Goal: Navigation & Orientation: Find specific page/section

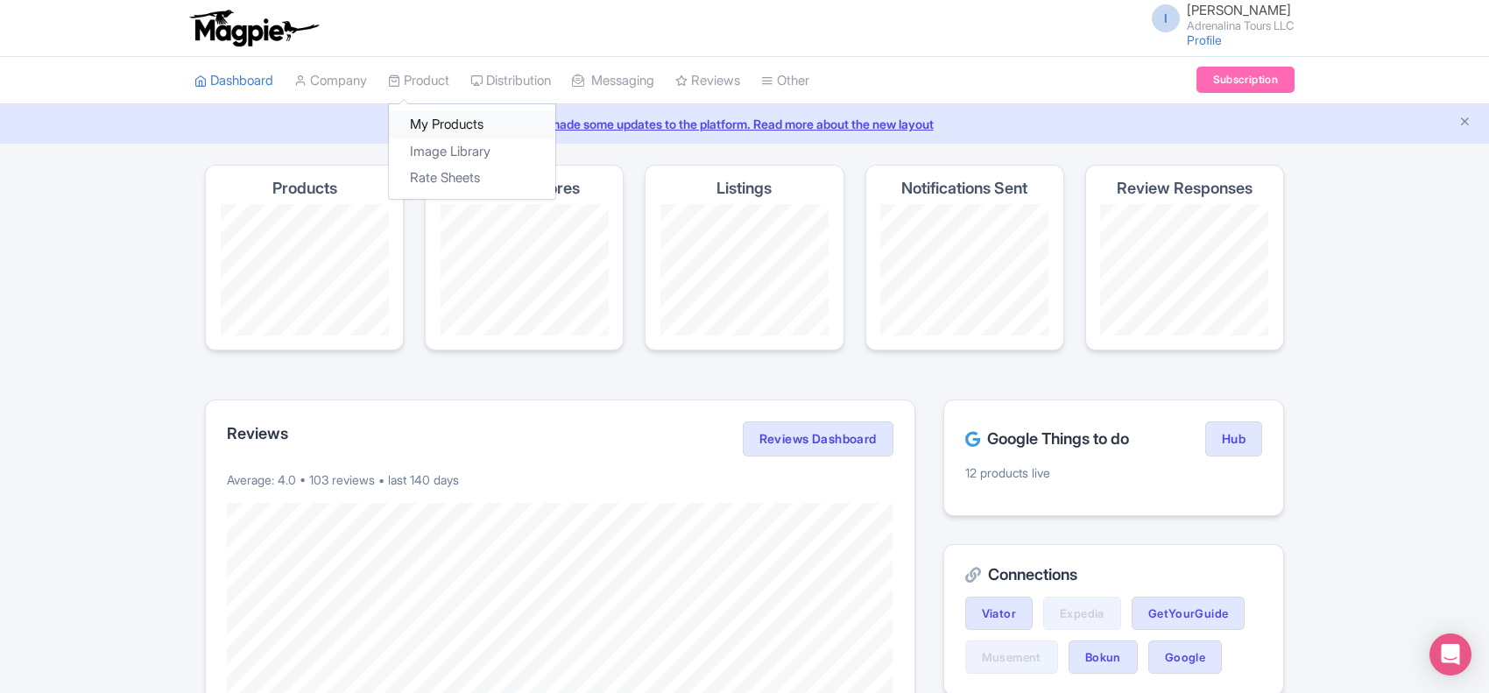
click at [436, 115] on link "My Products" at bounding box center [472, 124] width 166 height 27
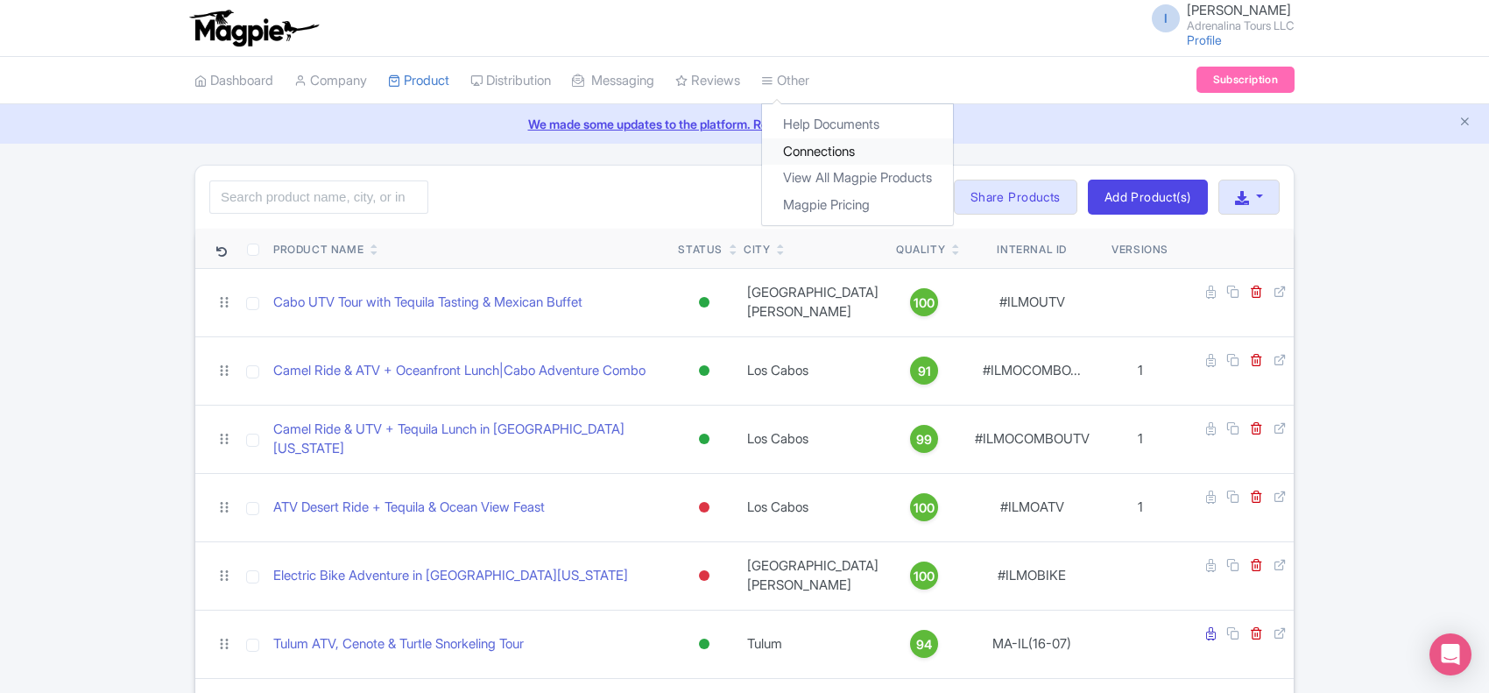
click at [814, 151] on link "Connections" at bounding box center [857, 151] width 191 height 27
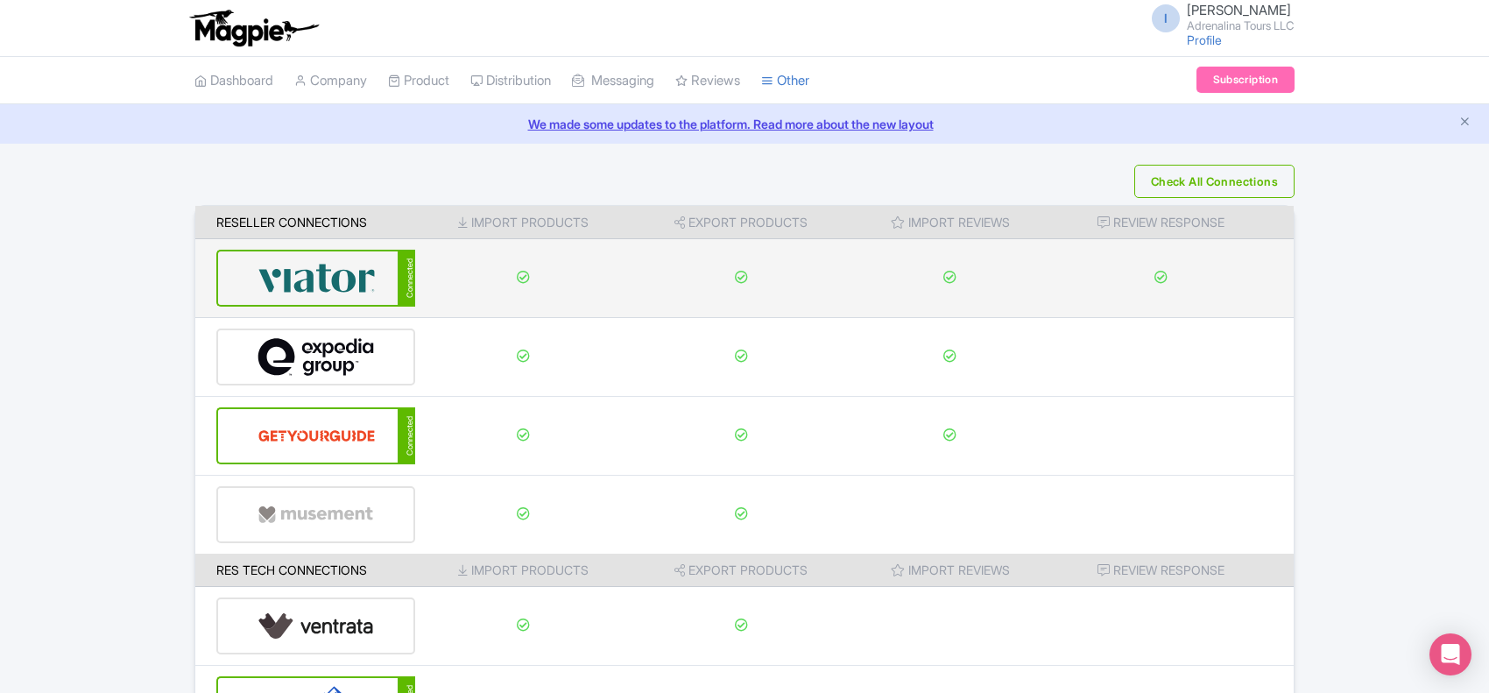
click at [346, 286] on img at bounding box center [316, 277] width 118 height 53
